Goal: Find specific page/section: Find specific page/section

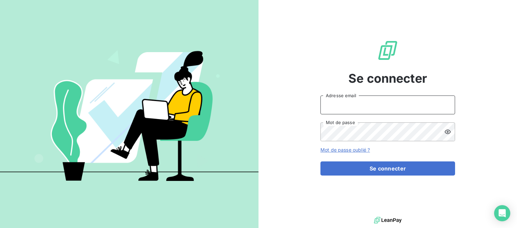
click at [410, 105] on input "Adresse email" at bounding box center [387, 105] width 135 height 19
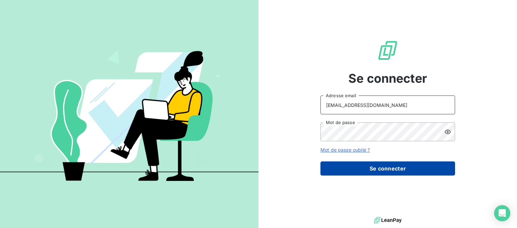
type input "[EMAIL_ADDRESS][DOMAIN_NAME]"
click at [405, 170] on button "Se connecter" at bounding box center [387, 169] width 135 height 14
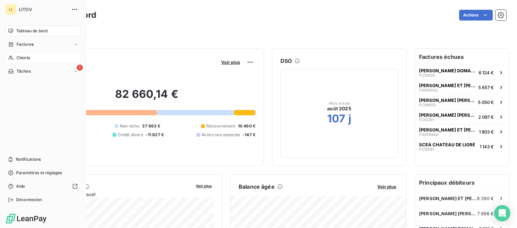
click at [19, 56] on span "Clients" at bounding box center [22, 58] width 13 height 6
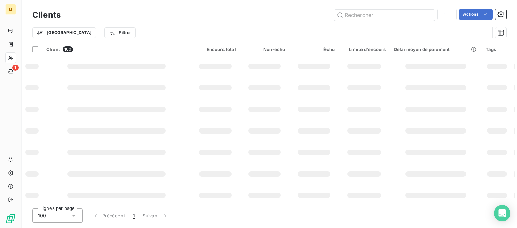
type input "prevea"
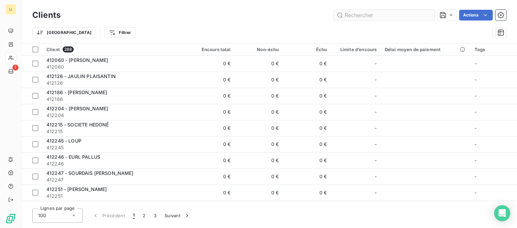
click at [372, 10] on input "text" at bounding box center [384, 15] width 101 height 11
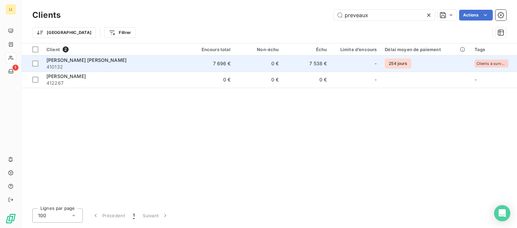
type input "preveaux"
click at [166, 60] on div "EARL PREVEAUX BRUNO" at bounding box center [114, 60] width 136 height 7
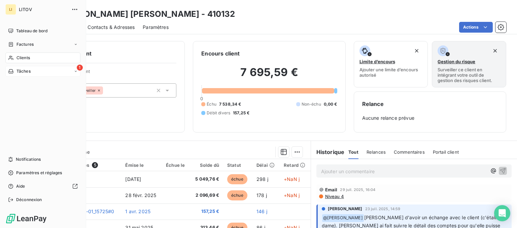
click at [15, 72] on div "Tâches" at bounding box center [19, 71] width 23 height 6
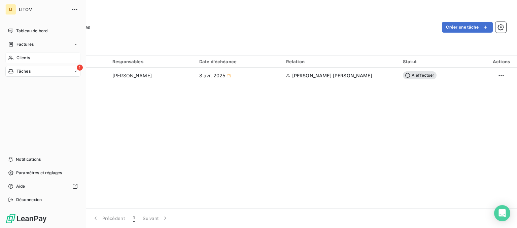
click at [8, 60] on icon at bounding box center [11, 57] width 6 height 5
